Goal: Task Accomplishment & Management: Manage account settings

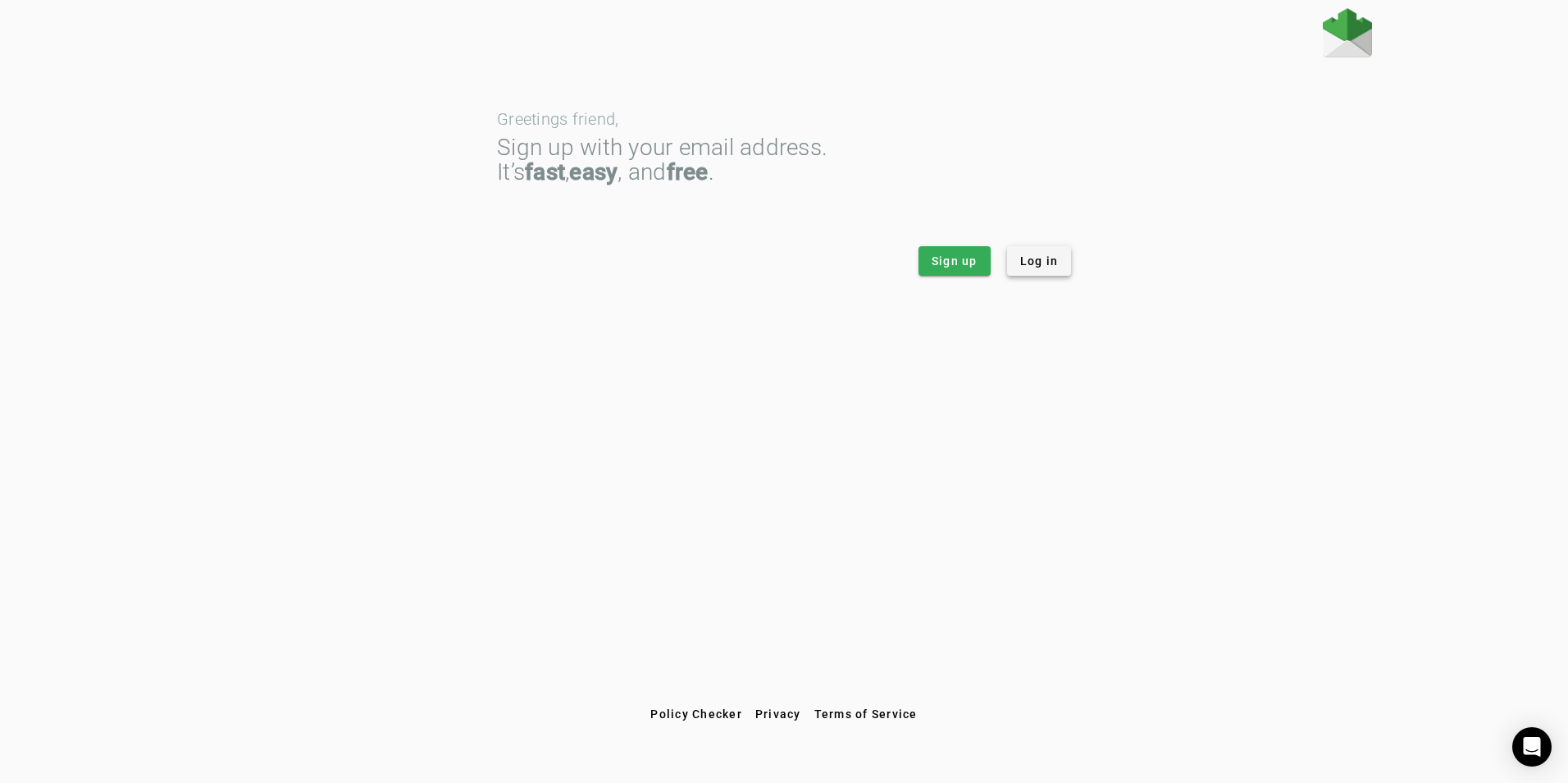
click at [1051, 257] on span "Log in" at bounding box center [1039, 261] width 38 height 17
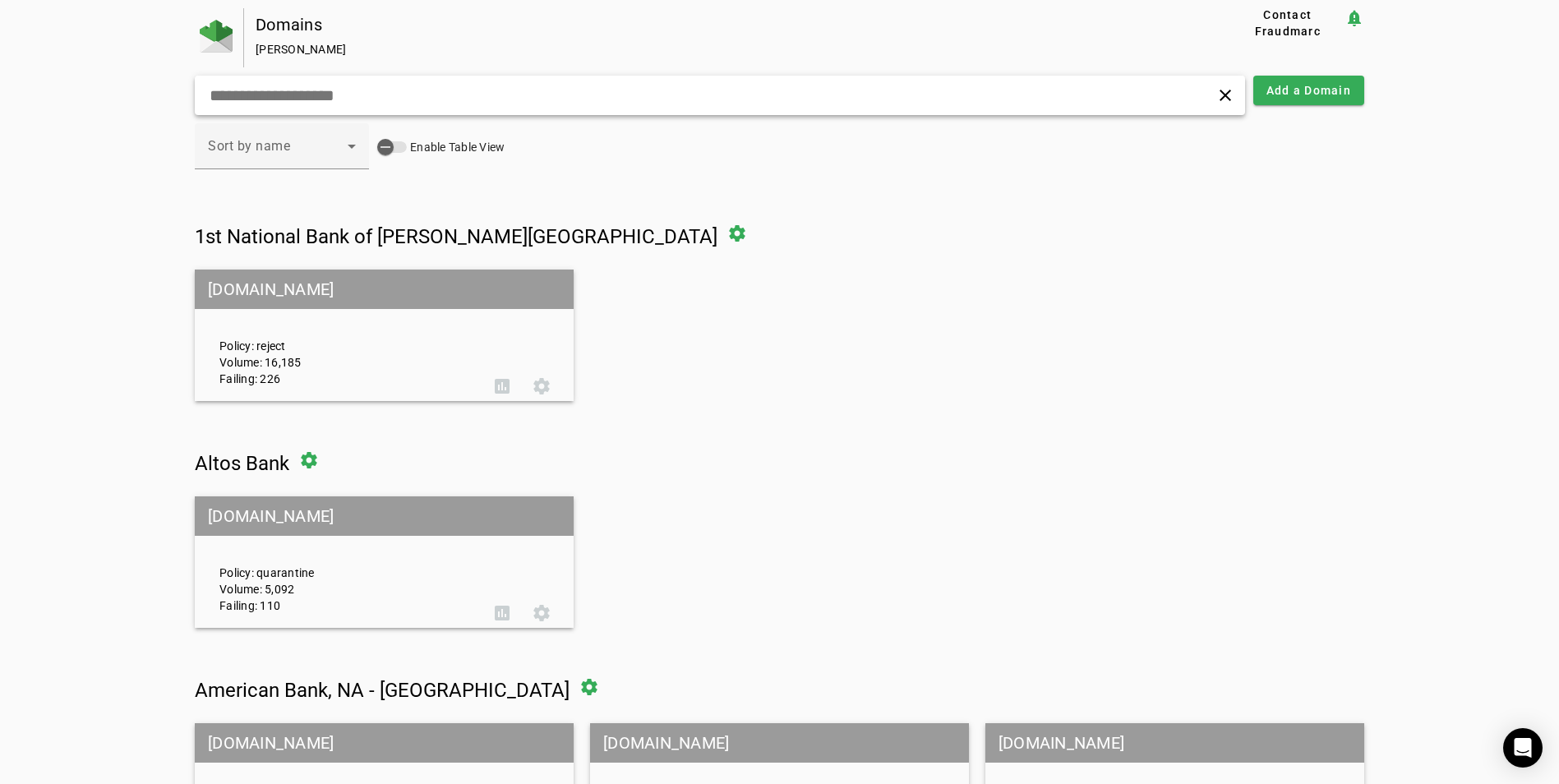
click at [309, 108] on div "clear" at bounding box center [720, 96] width 1050 height 39
click at [311, 102] on input "text" at bounding box center [497, 95] width 578 height 20
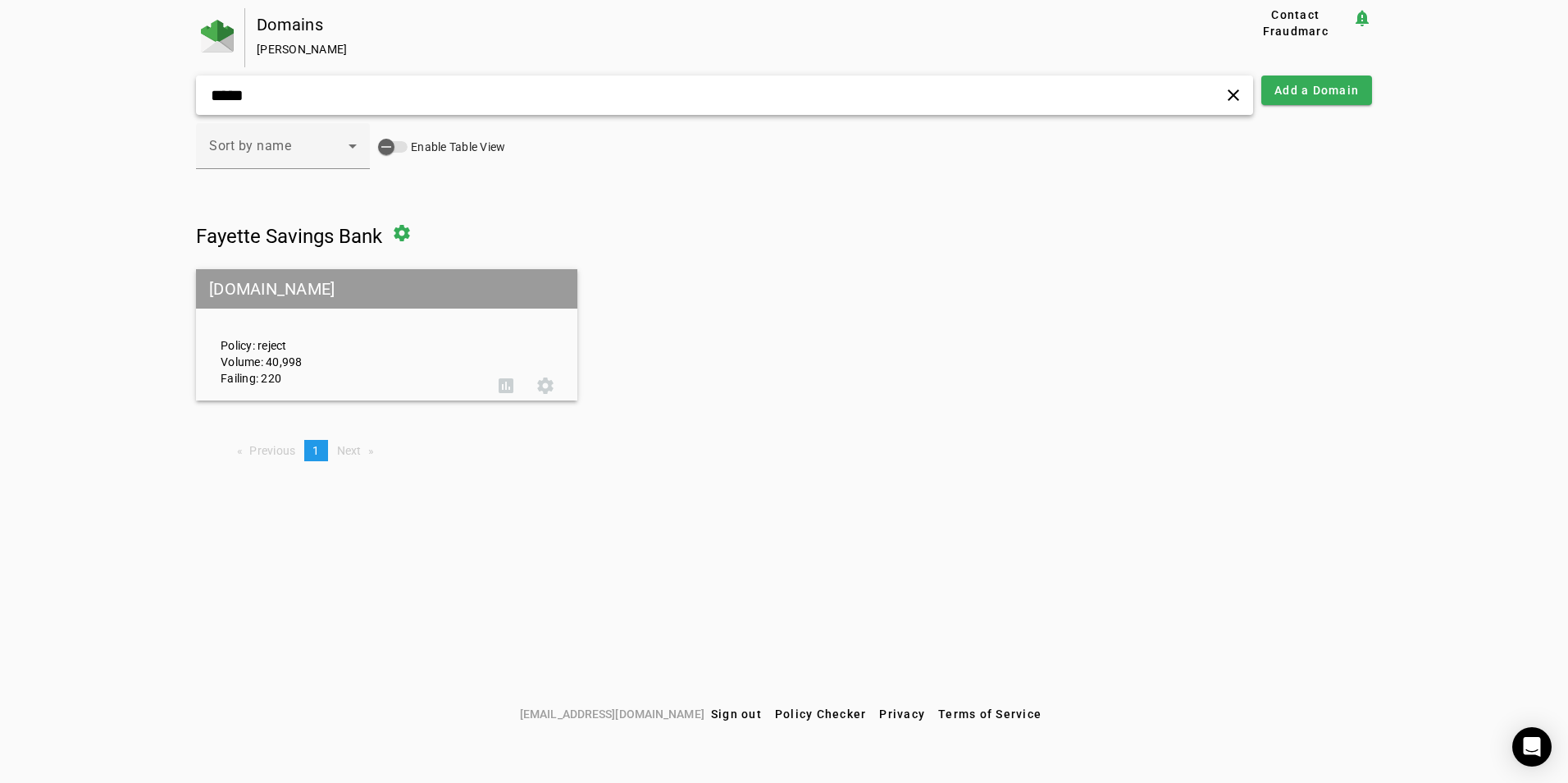
type input "*****"
click at [328, 314] on div "Policy: reject Volume: 40,998 Failing: 220" at bounding box center [347, 336] width 278 height 103
click at [414, 271] on mat-grid-tile-header "[DOMAIN_NAME]" at bounding box center [387, 289] width 381 height 39
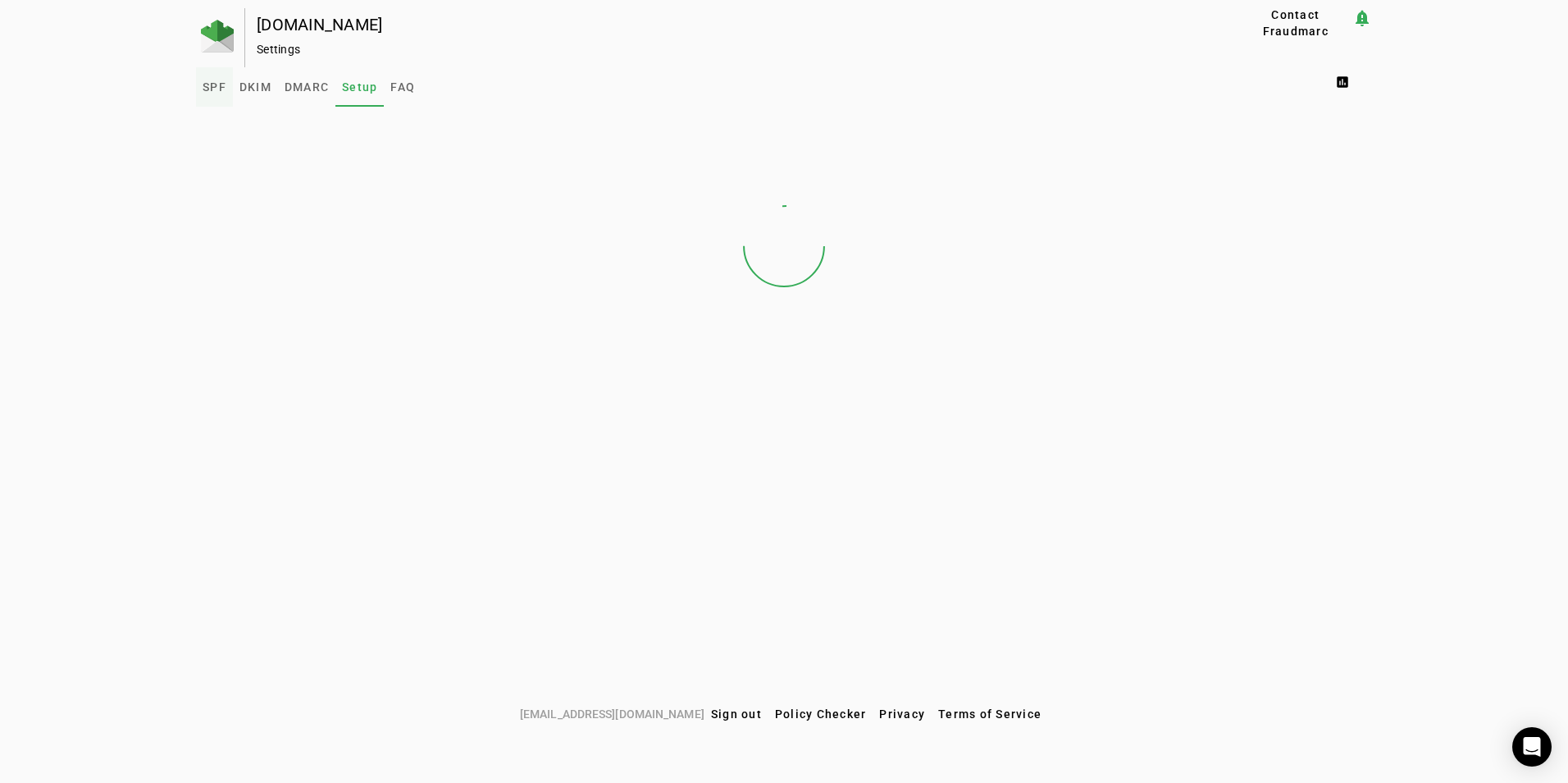
click at [217, 89] on span "SPF" at bounding box center [214, 87] width 23 height 11
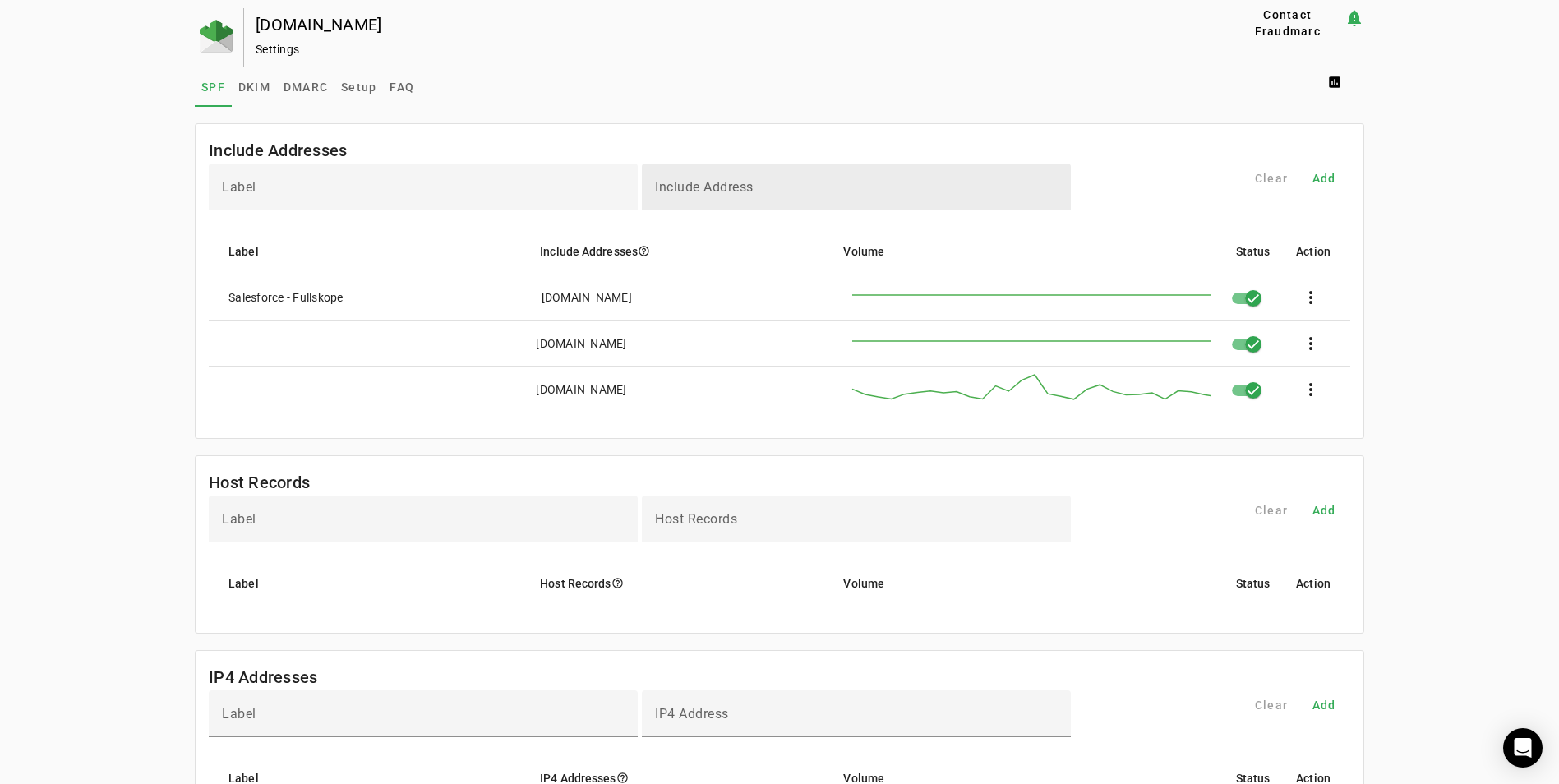
click at [738, 192] on mat-label "Include Address" at bounding box center [704, 186] width 98 height 16
click at [738, 192] on input "Include Address" at bounding box center [856, 194] width 403 height 20
type input "**********"
click at [1330, 181] on span "Add" at bounding box center [1324, 179] width 23 height 17
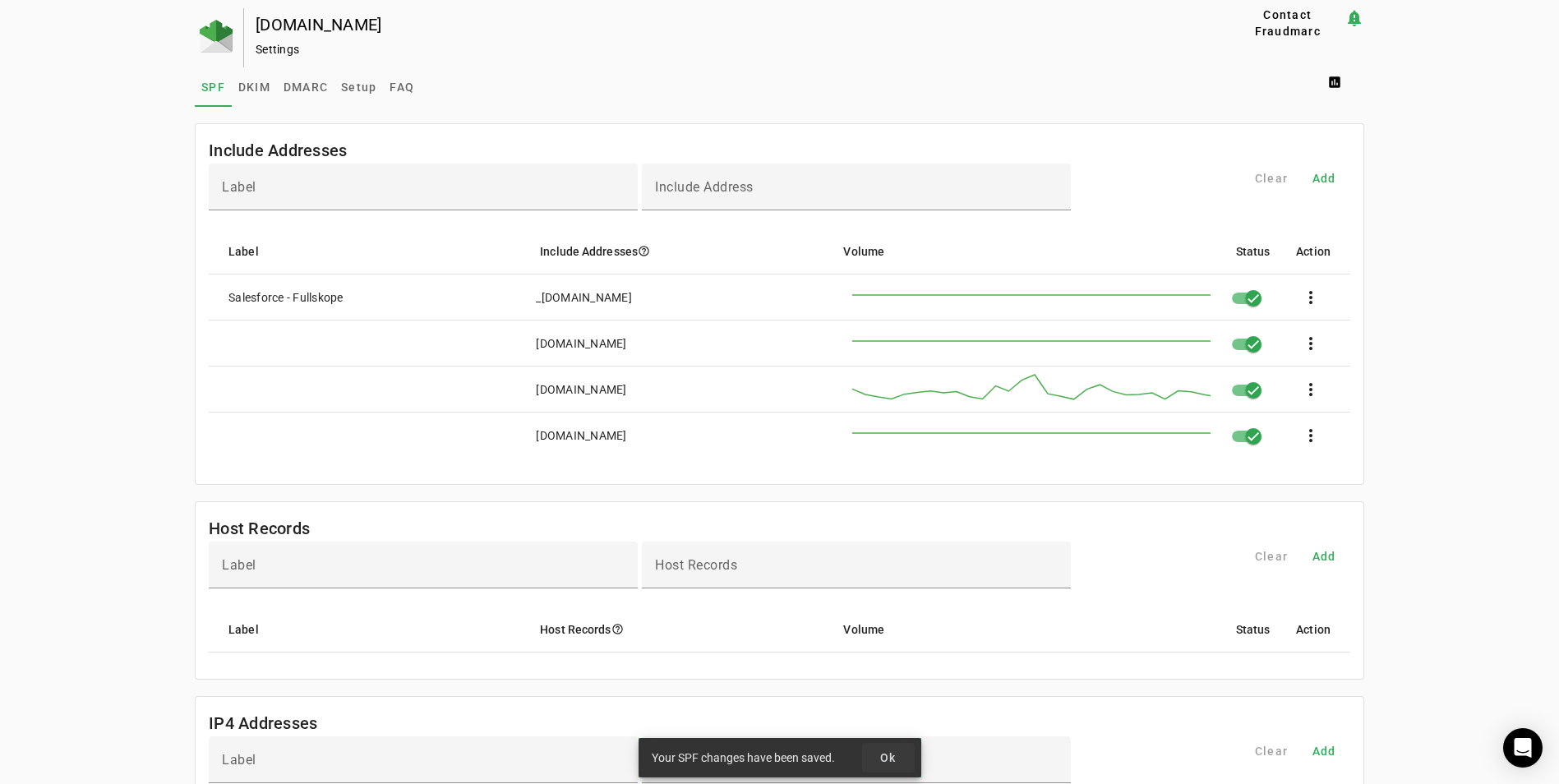
click at [886, 757] on span "Ok" at bounding box center [889, 758] width 17 height 13
